Goal: Transaction & Acquisition: Purchase product/service

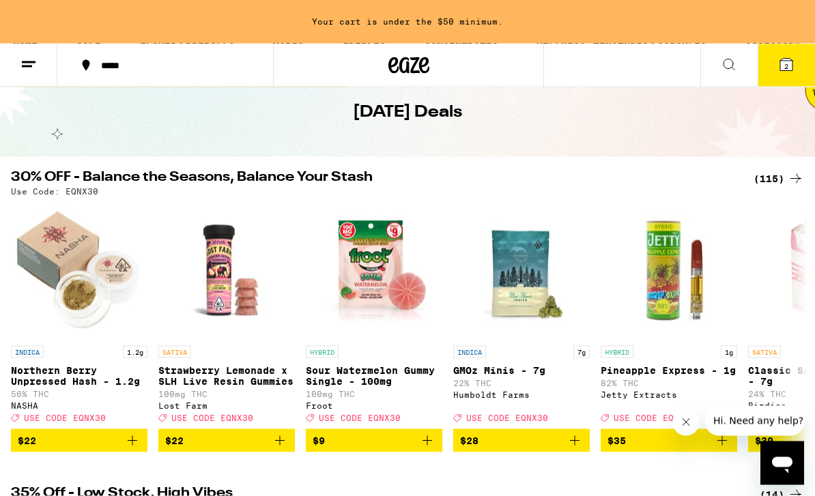
scroll to position [63, 0]
click at [775, 179] on div "(115)" at bounding box center [778, 178] width 50 height 16
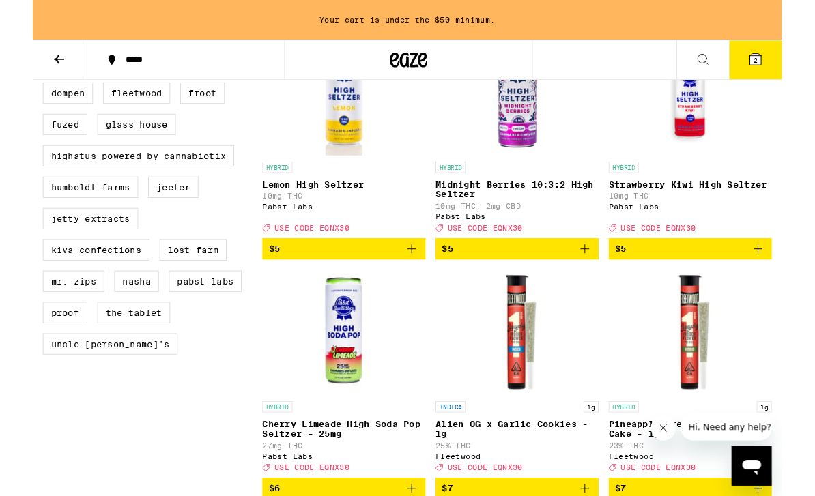
scroll to position [981, 0]
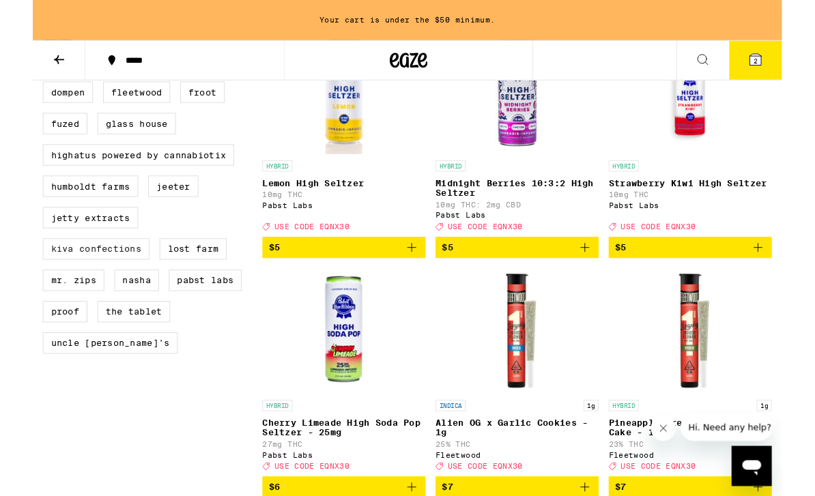
click at [45, 283] on label "Kiva Confections" at bounding box center [69, 270] width 116 height 23
click at [14, 57] on input "Kiva Confections" at bounding box center [14, 57] width 1 height 1
checkbox input "true"
